Goal: Task Accomplishment & Management: Manage account settings

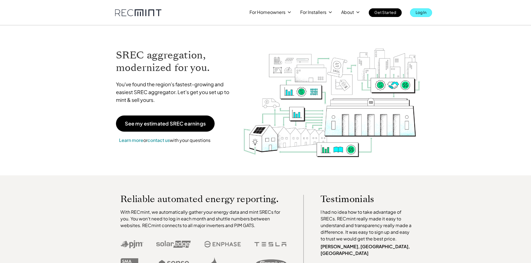
click at [421, 9] on p "Log In" at bounding box center [421, 12] width 11 height 8
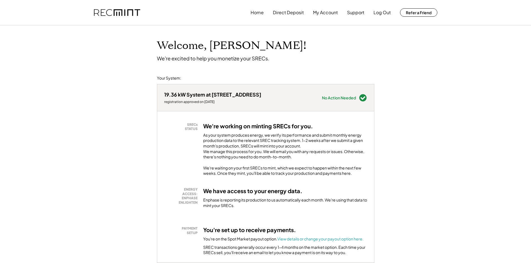
scroll to position [102, 0]
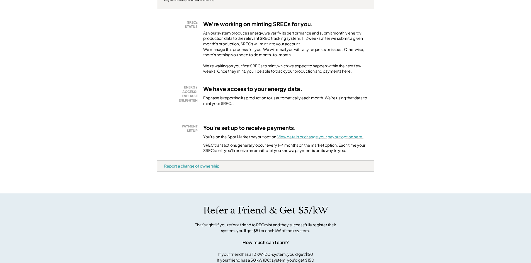
click at [313, 139] on font "View details or change your payout option here." at bounding box center [320, 136] width 86 height 5
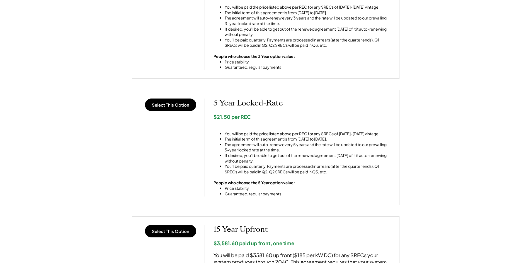
scroll to position [186, 0]
